Goal: Find specific page/section: Find specific page/section

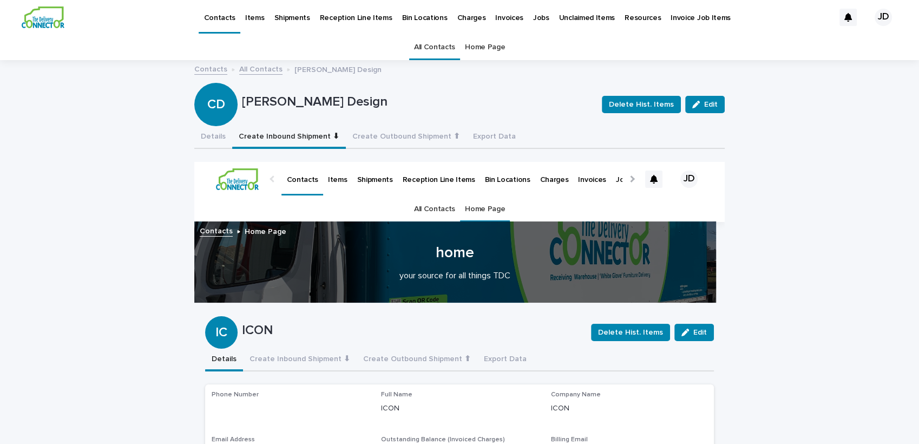
click at [428, 44] on link "All Contacts" at bounding box center [434, 47] width 41 height 25
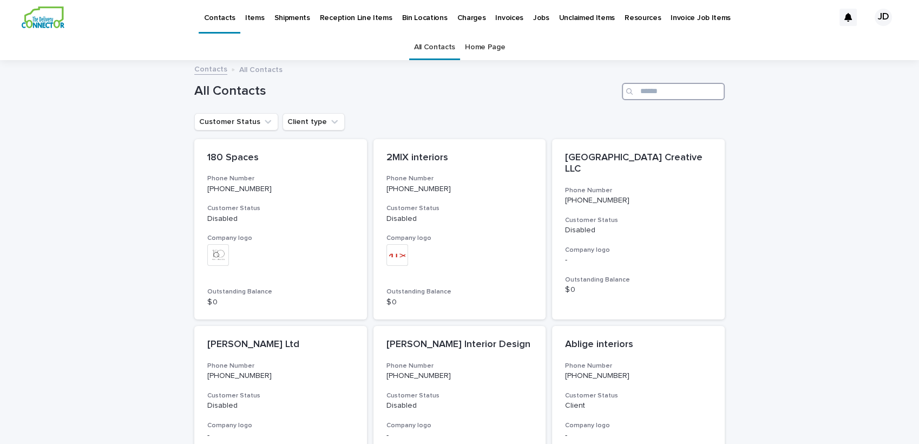
click at [663, 85] on input "Search" at bounding box center [673, 91] width 103 height 17
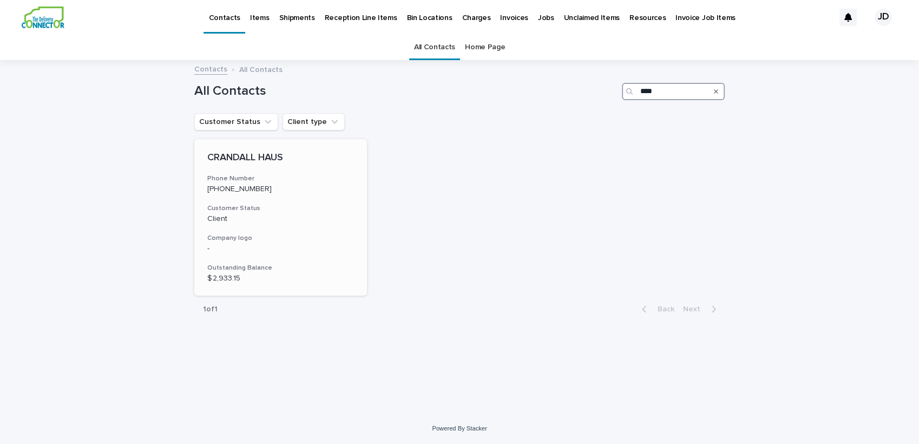
type input "****"
click at [273, 174] on h3 "Phone Number" at bounding box center [280, 178] width 147 height 9
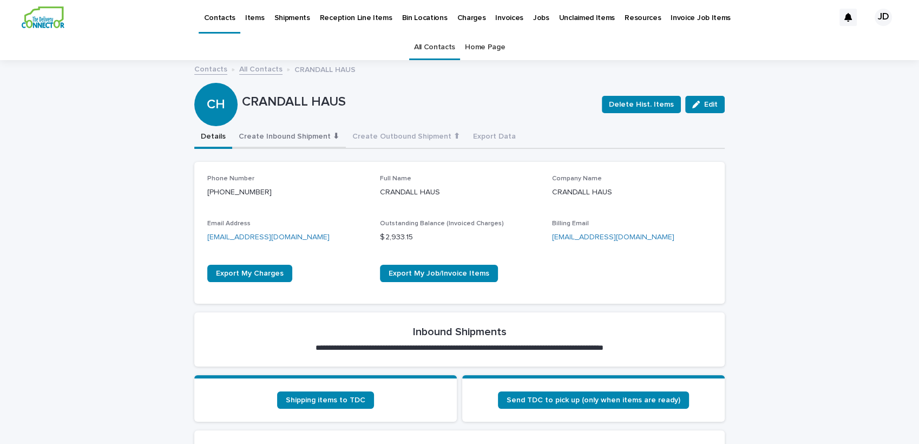
click at [286, 140] on button "Create Inbound Shipment ⬇" at bounding box center [289, 137] width 114 height 23
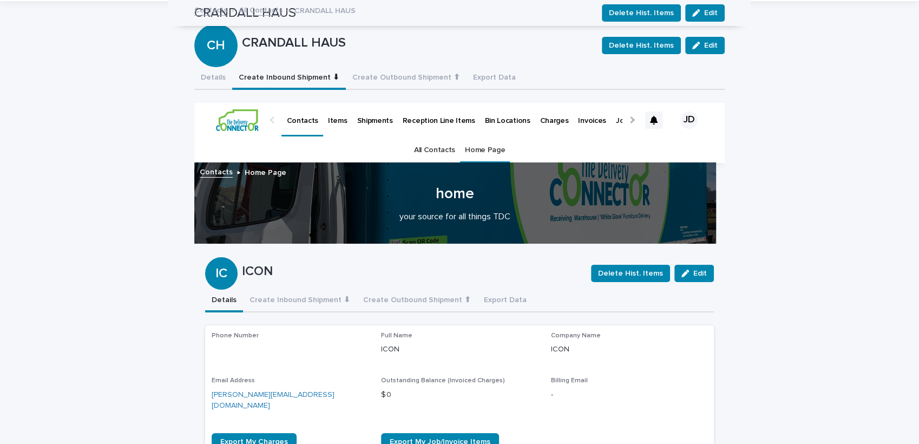
scroll to position [15, 0]
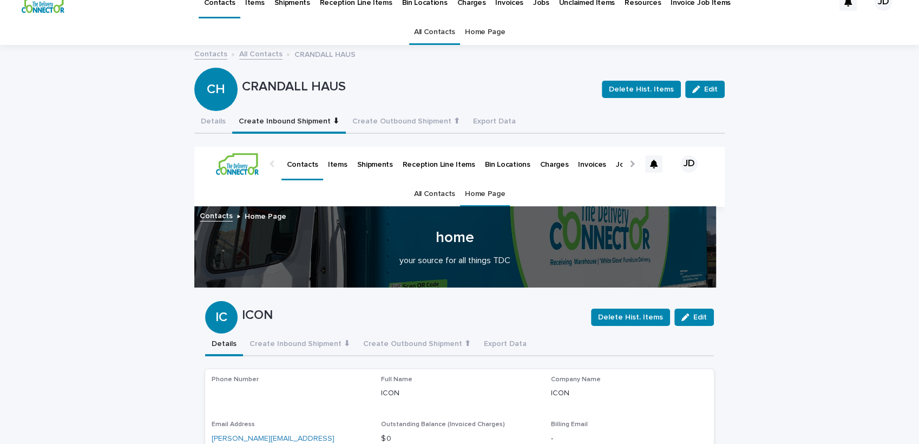
click at [419, 33] on link "All Contacts" at bounding box center [434, 31] width 41 height 25
